Goal: Check status: Check status

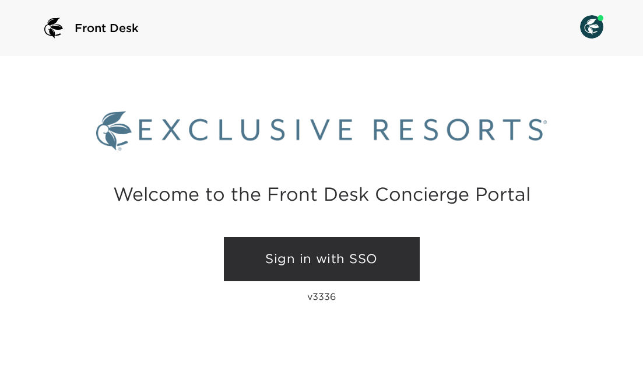
click at [286, 261] on link "Sign in with SSO" at bounding box center [322, 259] width 196 height 44
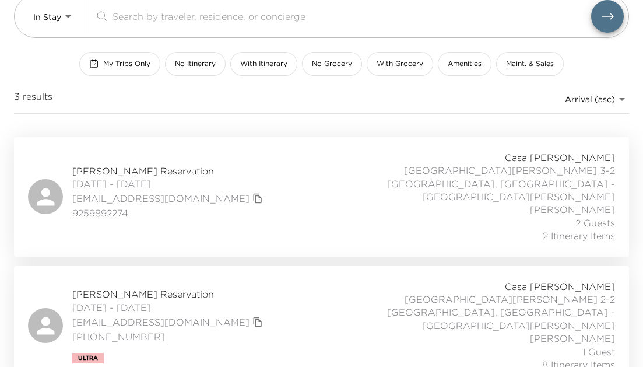
scroll to position [85, 0]
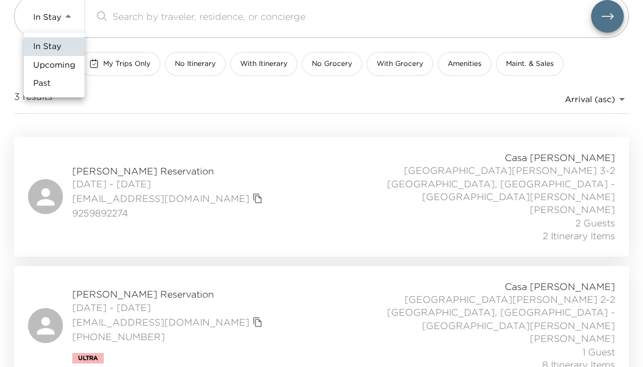
click at [68, 12] on body "Front Desk In Stay In-Stay ​ My Trips Only No Itinerary With Itinerary No Groce…" at bounding box center [321, 98] width 643 height 367
click at [66, 65] on span "Upcoming" at bounding box center [54, 65] width 42 height 12
type input "Upcoming"
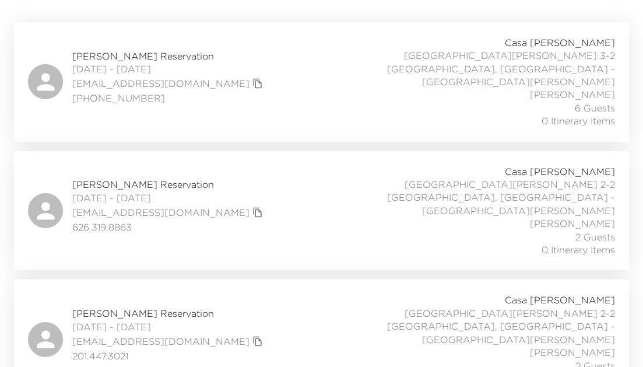
scroll to position [205, 0]
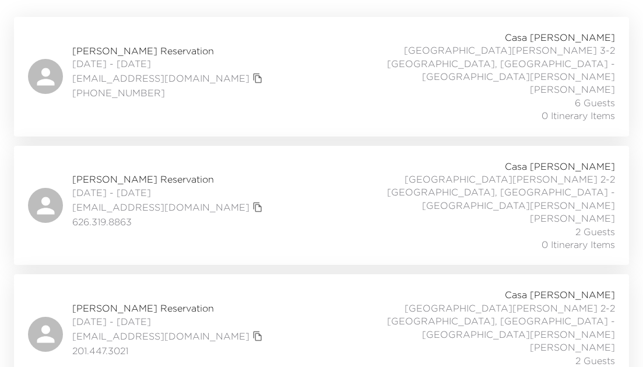
click at [142, 44] on span "Kari Ellis Reservation" at bounding box center [169, 50] width 194 height 13
click at [135, 173] on span "Patti Jameson Reservation" at bounding box center [169, 179] width 194 height 13
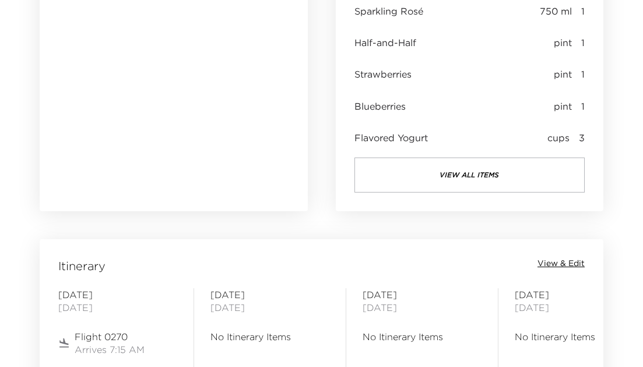
scroll to position [1144, 0]
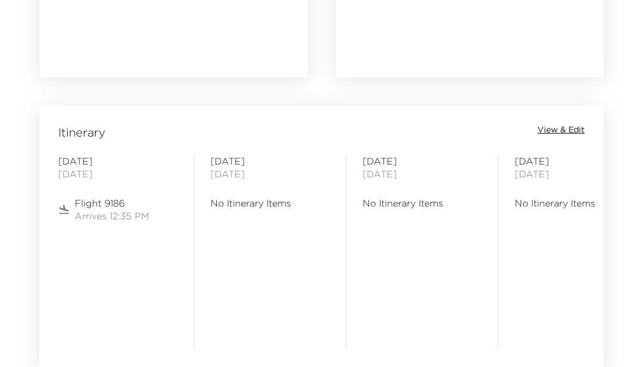
scroll to position [1292, 0]
